Goal: Task Accomplishment & Management: Use online tool/utility

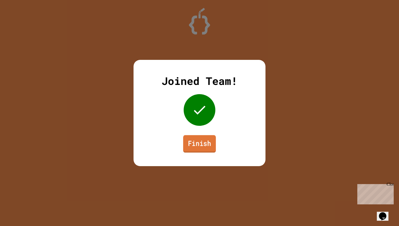
click at [205, 148] on link "Finish" at bounding box center [199, 143] width 33 height 17
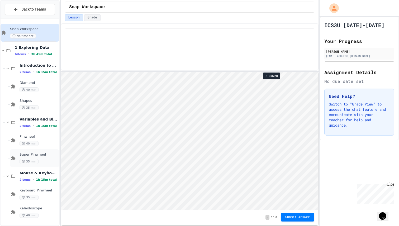
scroll to position [1, 0]
click at [40, 189] on span "Keyboard Pinwheel" at bounding box center [39, 189] width 38 height 4
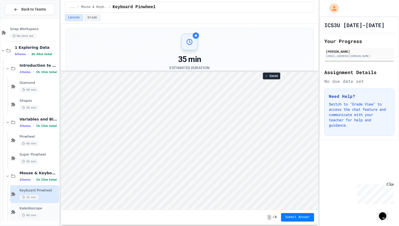
click at [43, 210] on span "Kaleidoscope" at bounding box center [39, 208] width 38 height 4
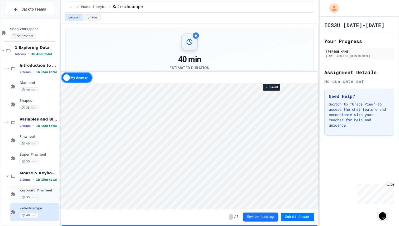
click at [45, 191] on span "Keyboard Pinwheel" at bounding box center [39, 190] width 38 height 4
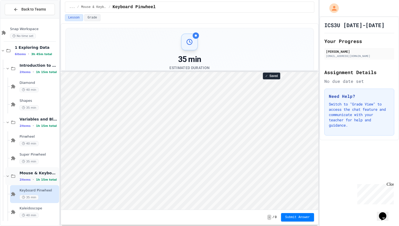
scroll to position [1, 0]
click at [37, 214] on span "40 min" at bounding box center [29, 215] width 19 height 5
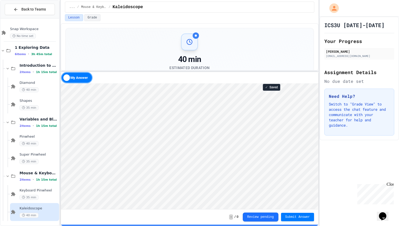
scroll to position [1, 0]
click at [39, 194] on div "Keyboard Pinwheel 35 min" at bounding box center [39, 194] width 38 height 12
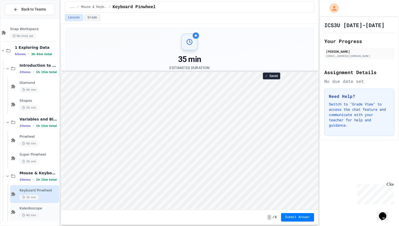
click at [39, 209] on span "Kaleidoscope" at bounding box center [39, 208] width 38 height 4
click at [44, 156] on span "Super Pinwheel" at bounding box center [39, 154] width 38 height 4
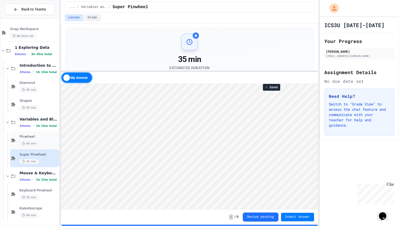
click at [25, 141] on span "40 min" at bounding box center [29, 143] width 19 height 5
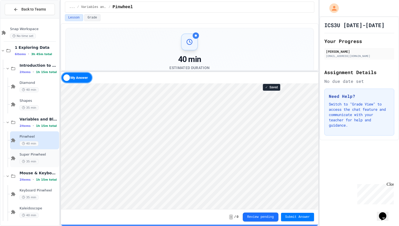
click at [38, 165] on div "Super Pinwheel 35 min" at bounding box center [34, 158] width 49 height 18
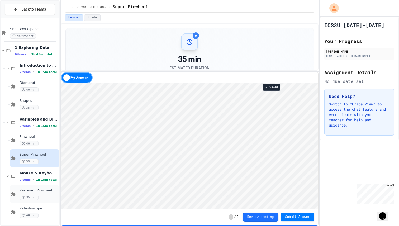
click at [30, 199] on span "35 min" at bounding box center [29, 197] width 19 height 5
